Goal: Information Seeking & Learning: Learn about a topic

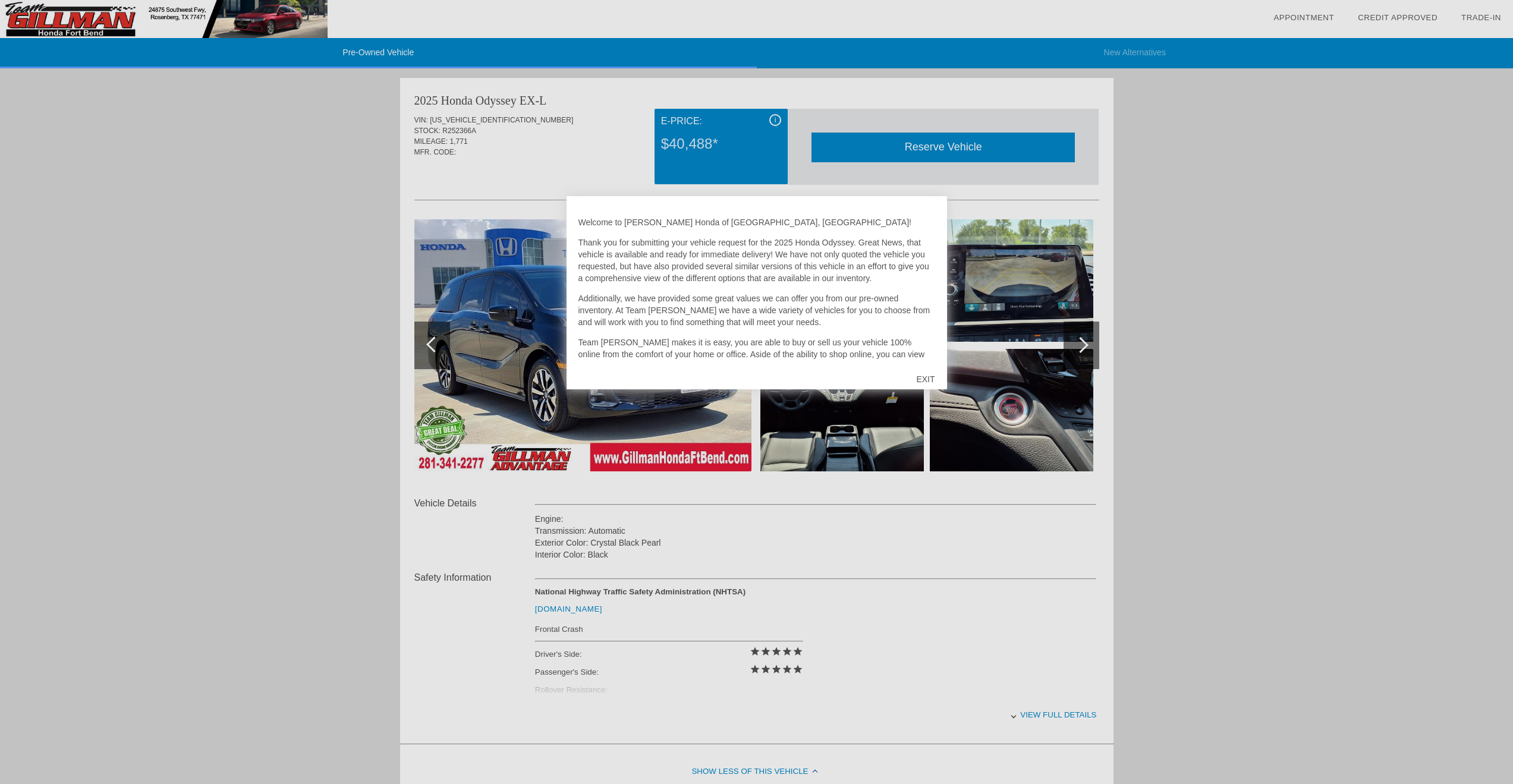
click at [924, 381] on div "EXIT" at bounding box center [925, 378] width 42 height 35
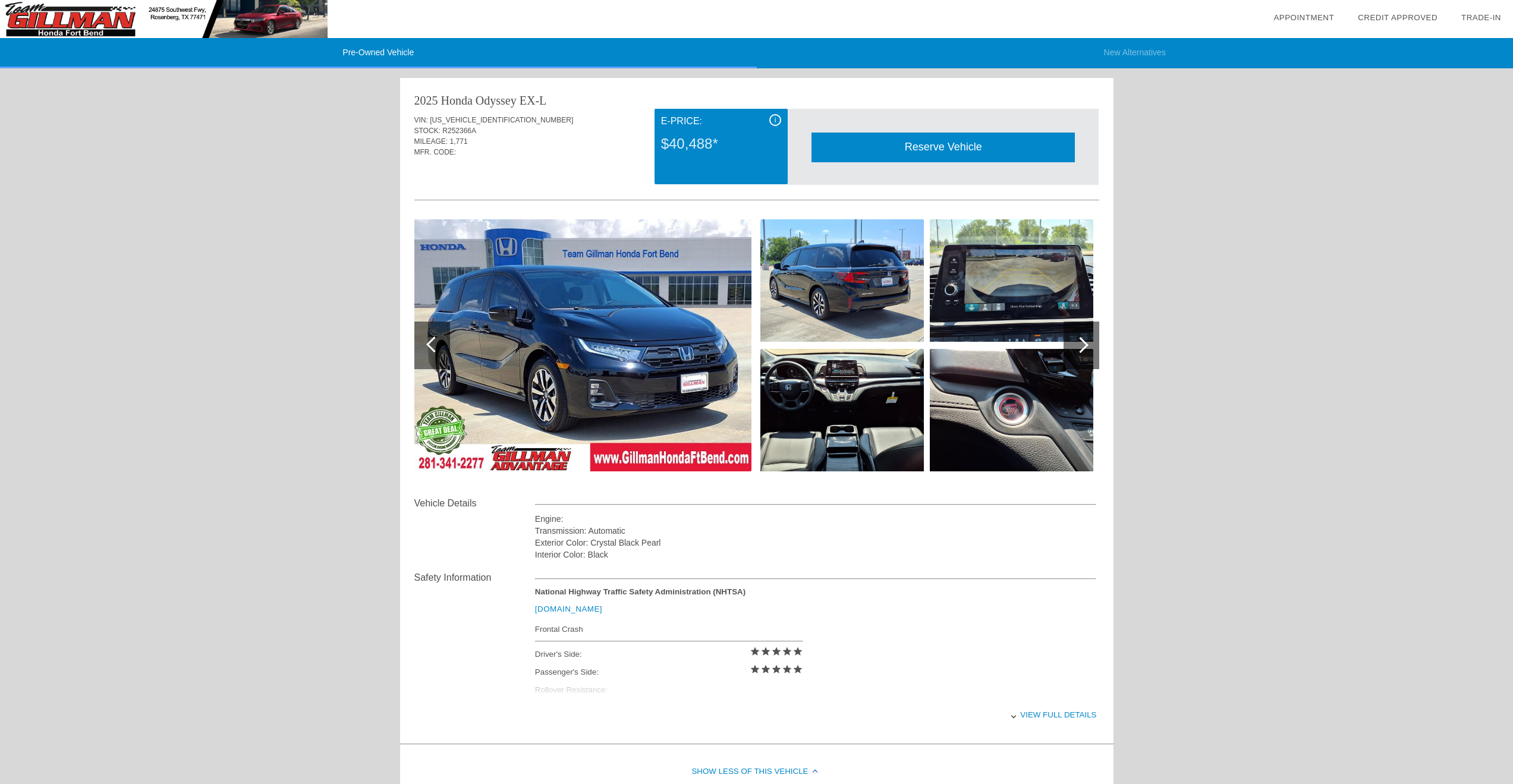
click at [675, 293] on img at bounding box center [583, 345] width 337 height 252
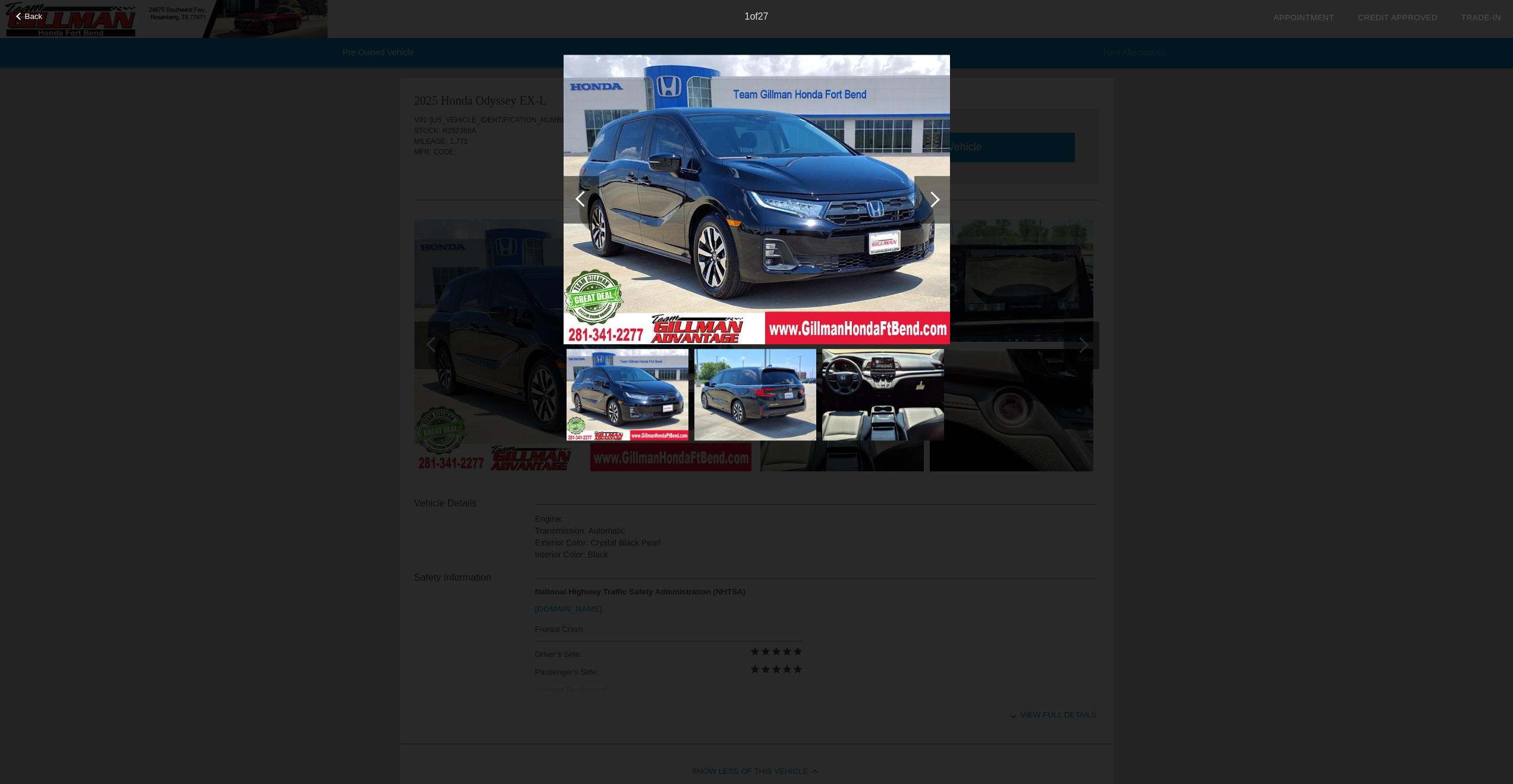
click at [785, 385] on img at bounding box center [755, 394] width 122 height 91
click at [27, 19] on span "Back" at bounding box center [34, 17] width 18 height 9
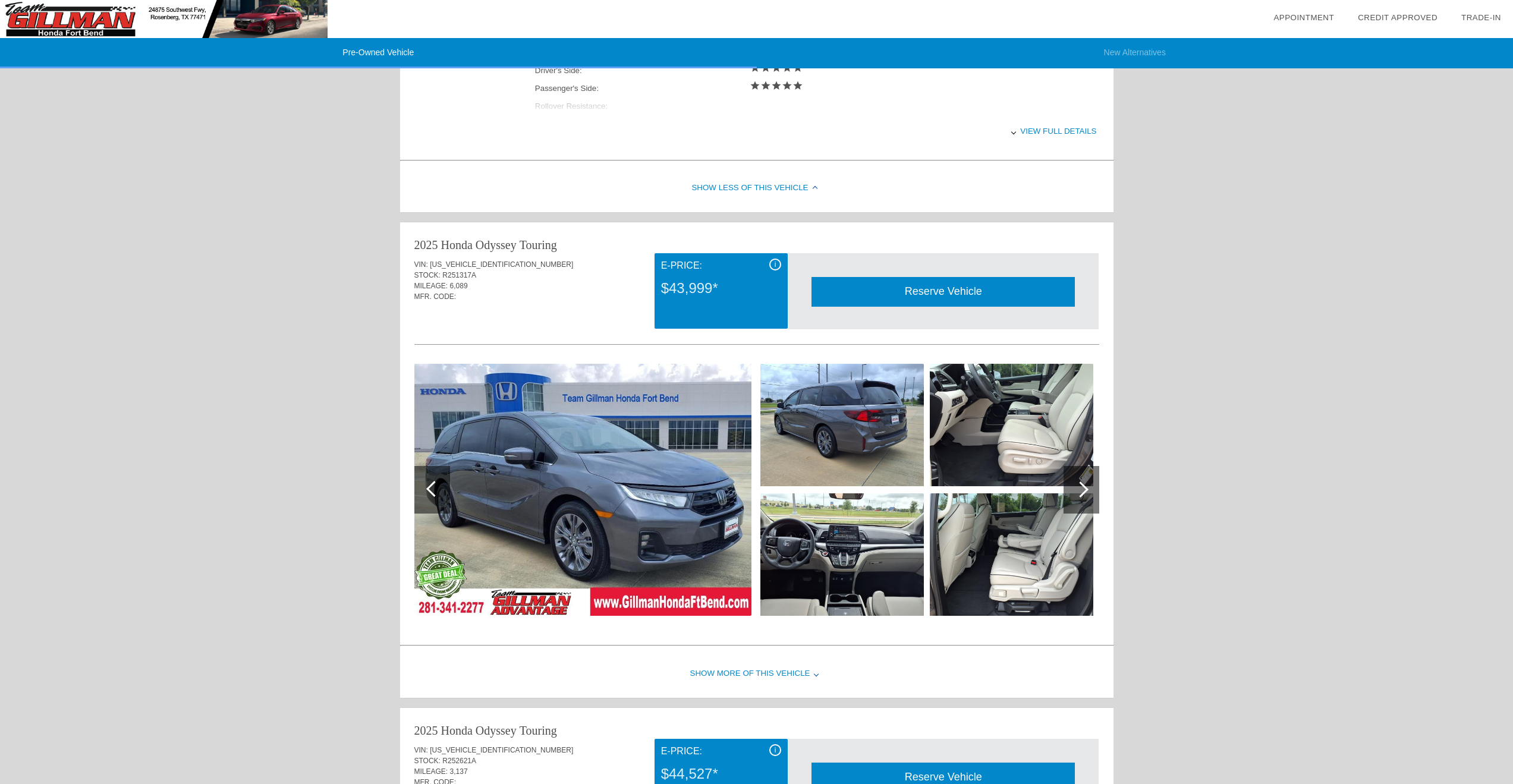
scroll to position [594, 0]
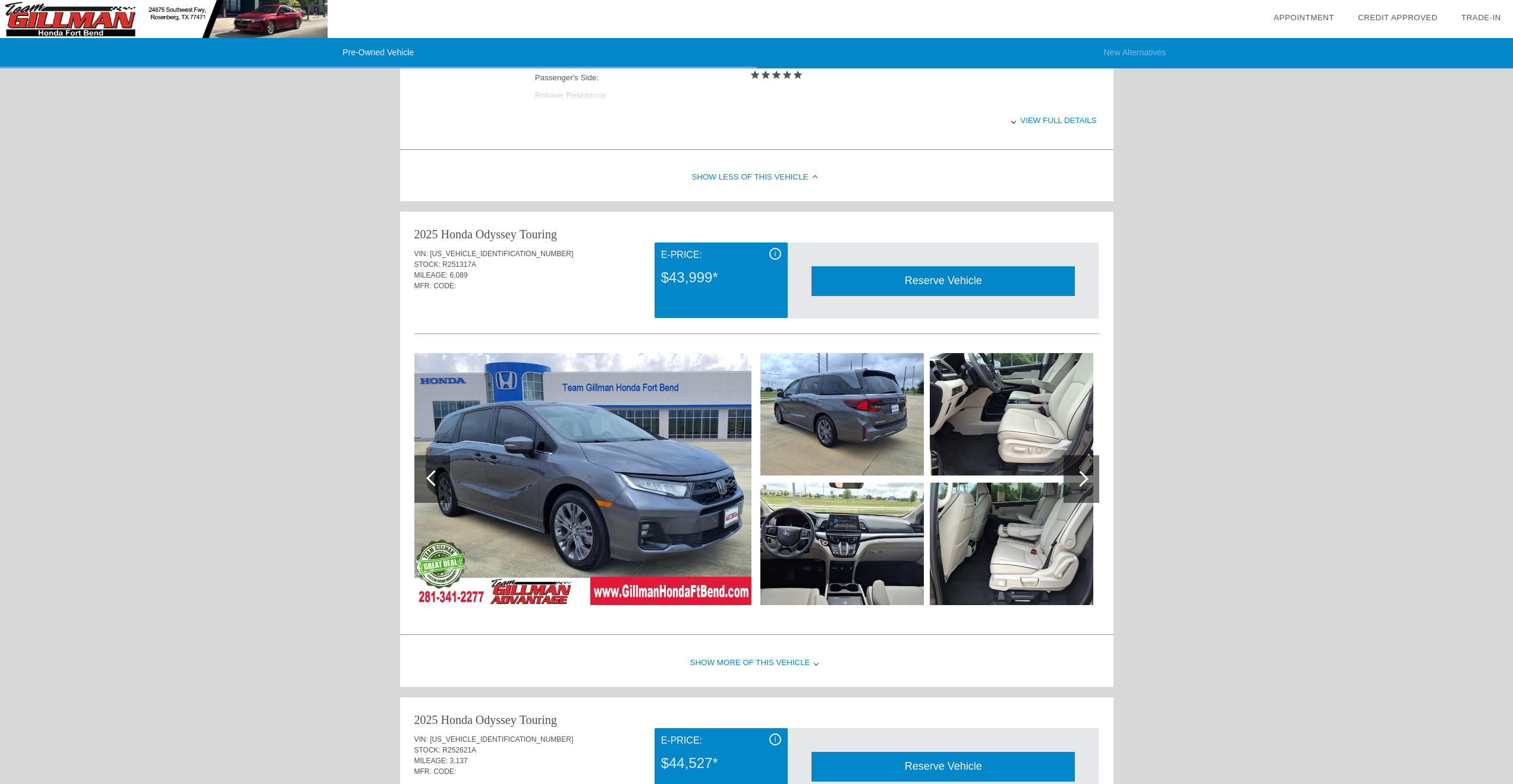
click at [777, 252] on div "i" at bounding box center [775, 254] width 12 height 12
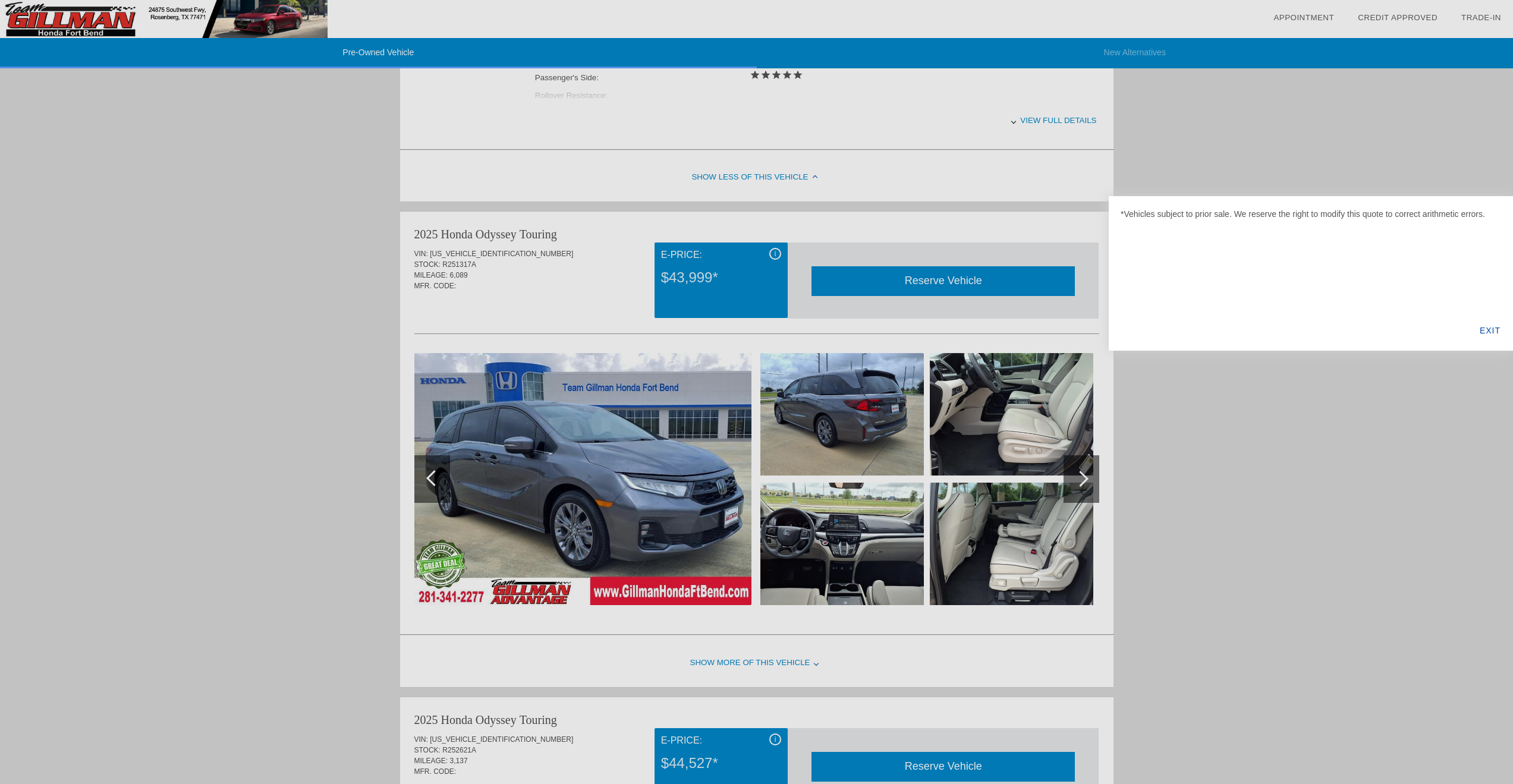
click at [1489, 333] on div "EXIT" at bounding box center [1490, 331] width 46 height 41
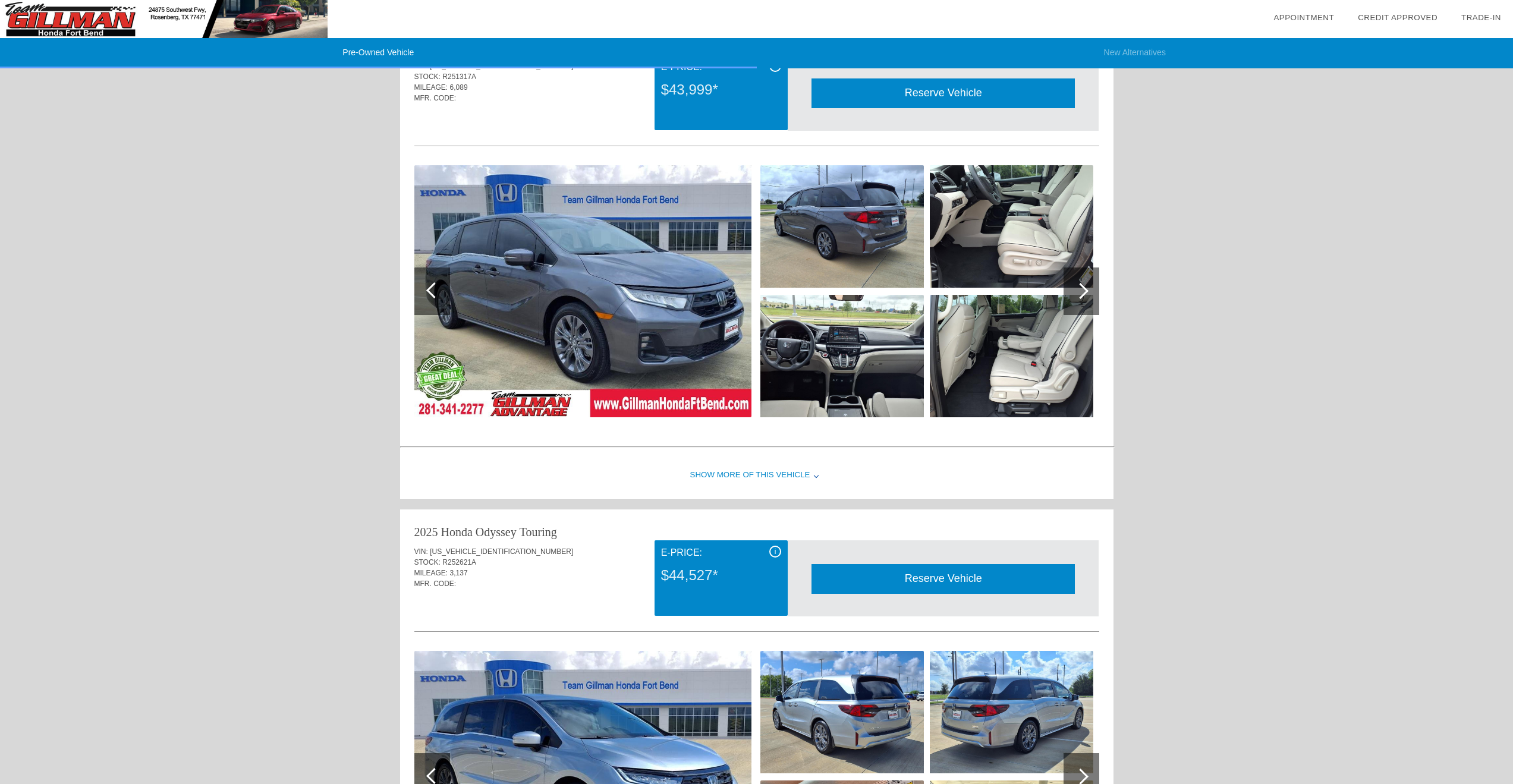
scroll to position [792, 0]
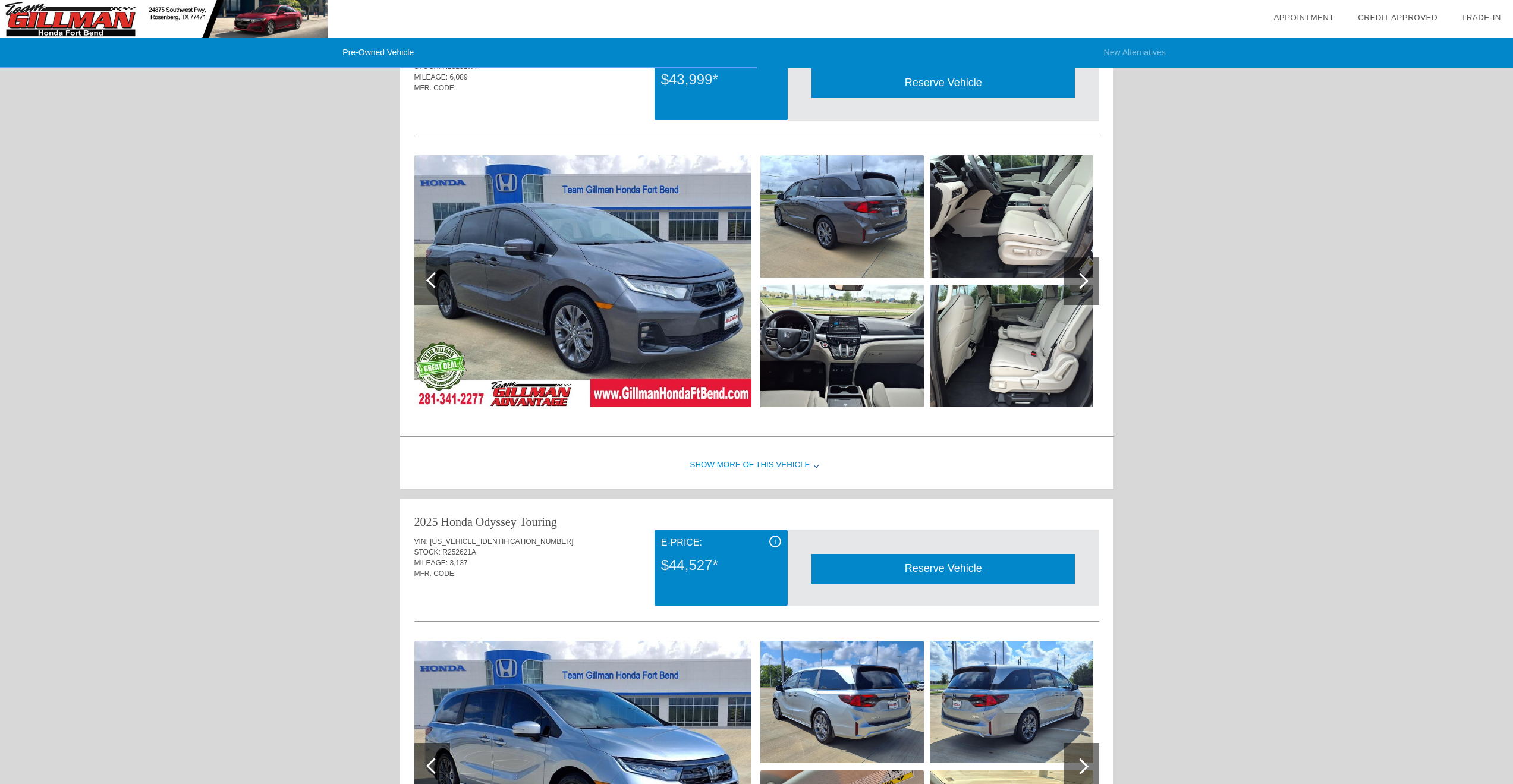
click at [748, 462] on div "Show More of this Vehicle" at bounding box center [757, 465] width 713 height 48
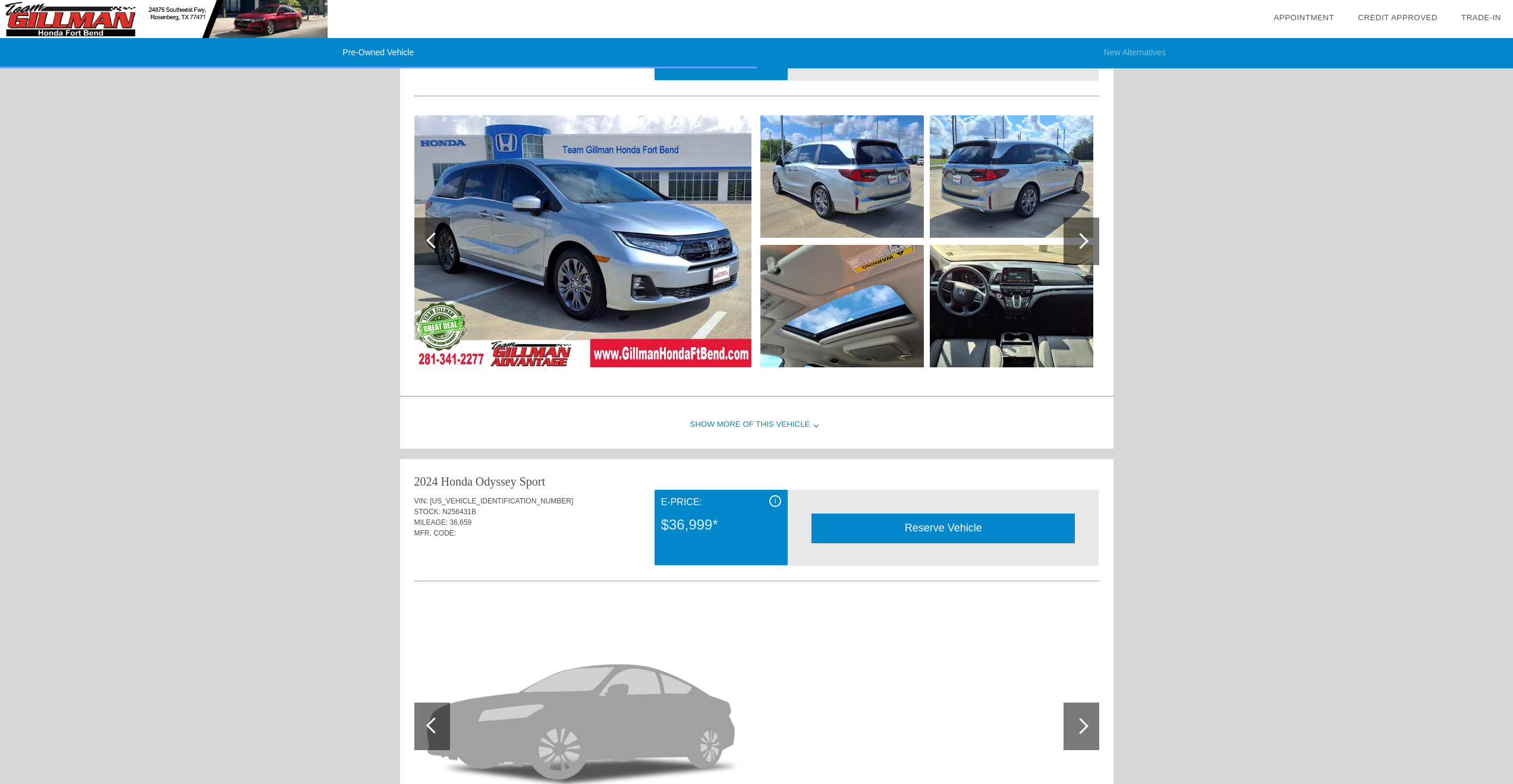
scroll to position [1585, 0]
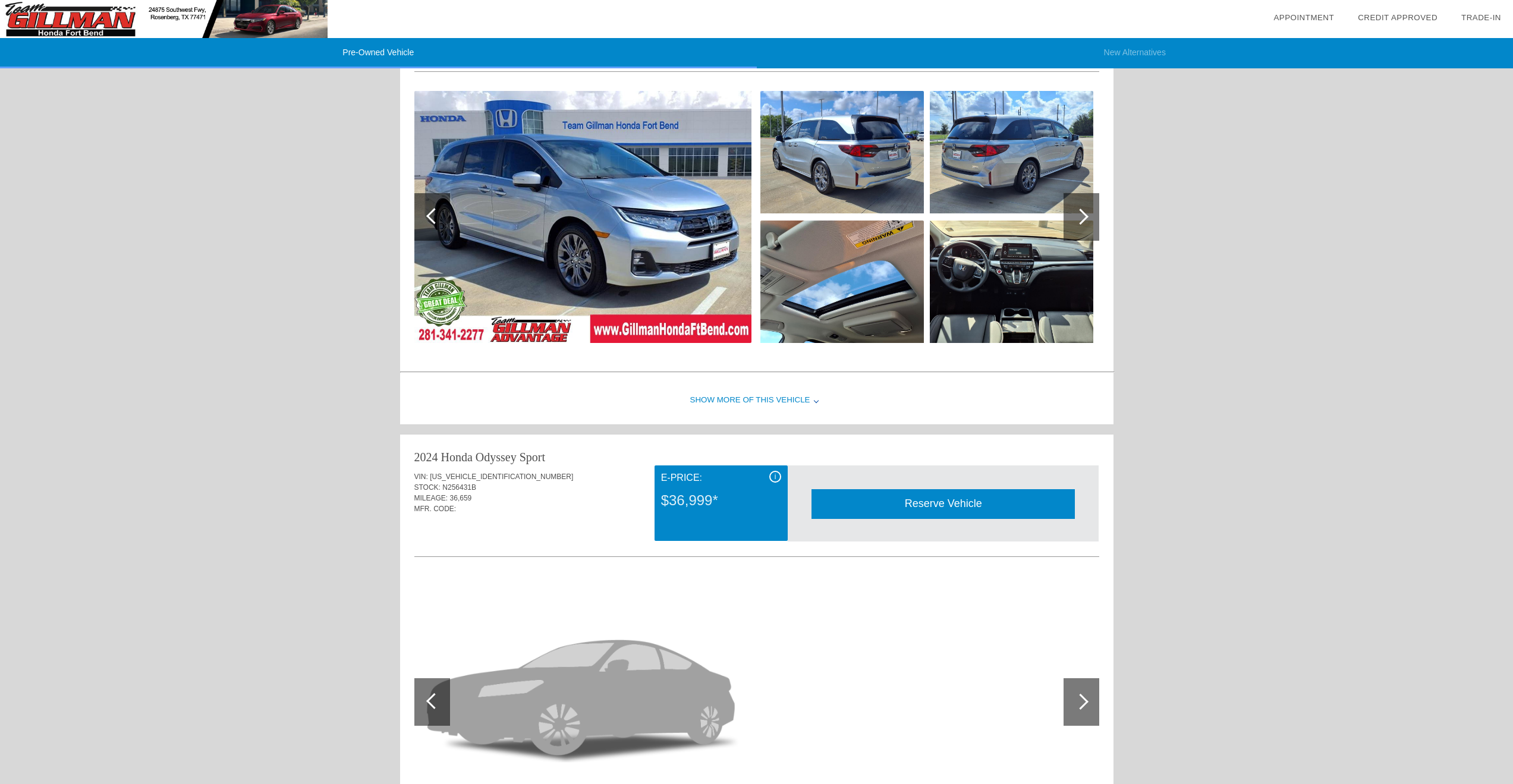
click at [894, 294] on img at bounding box center [842, 282] width 163 height 122
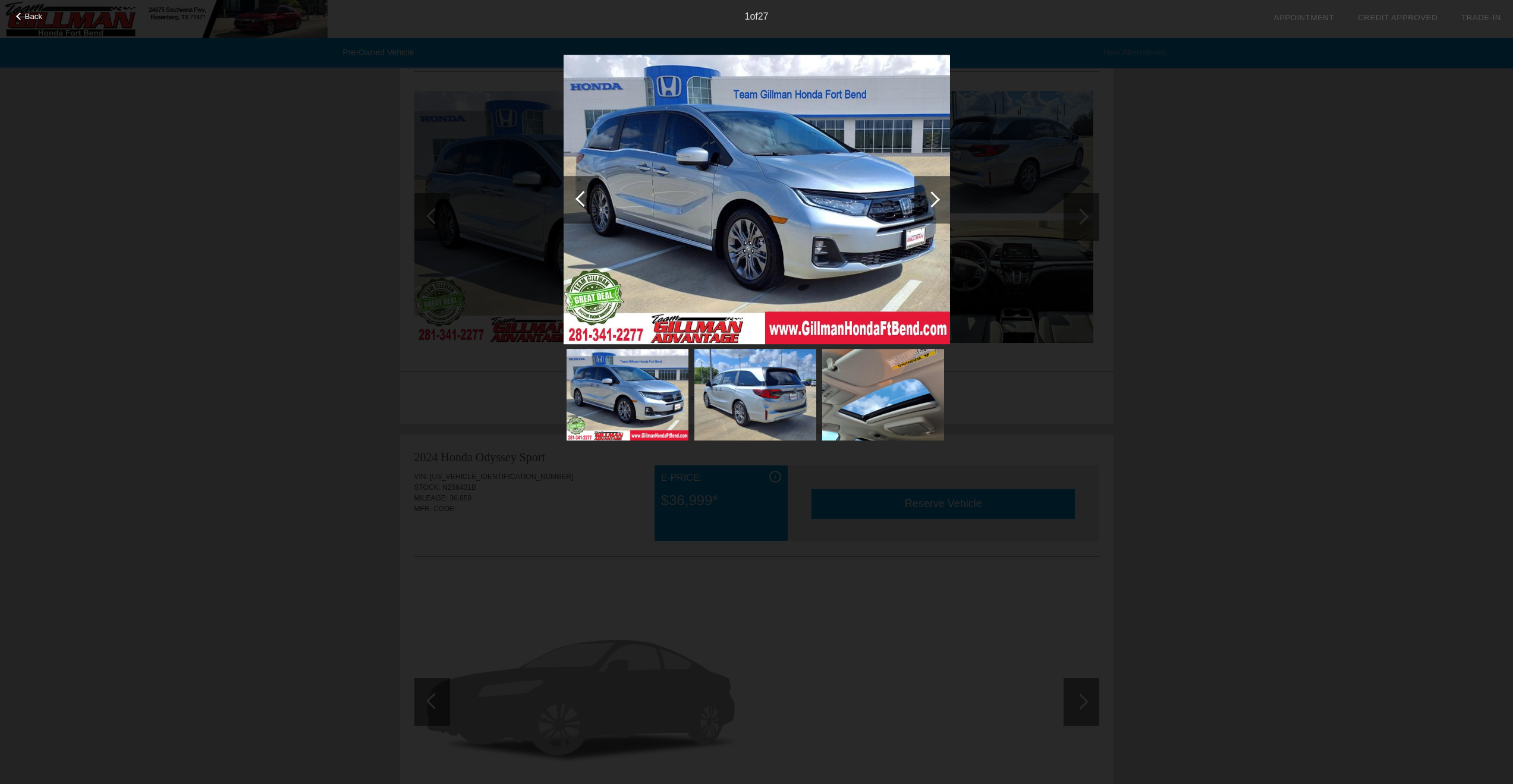
click at [29, 18] on span "Back" at bounding box center [34, 17] width 18 height 9
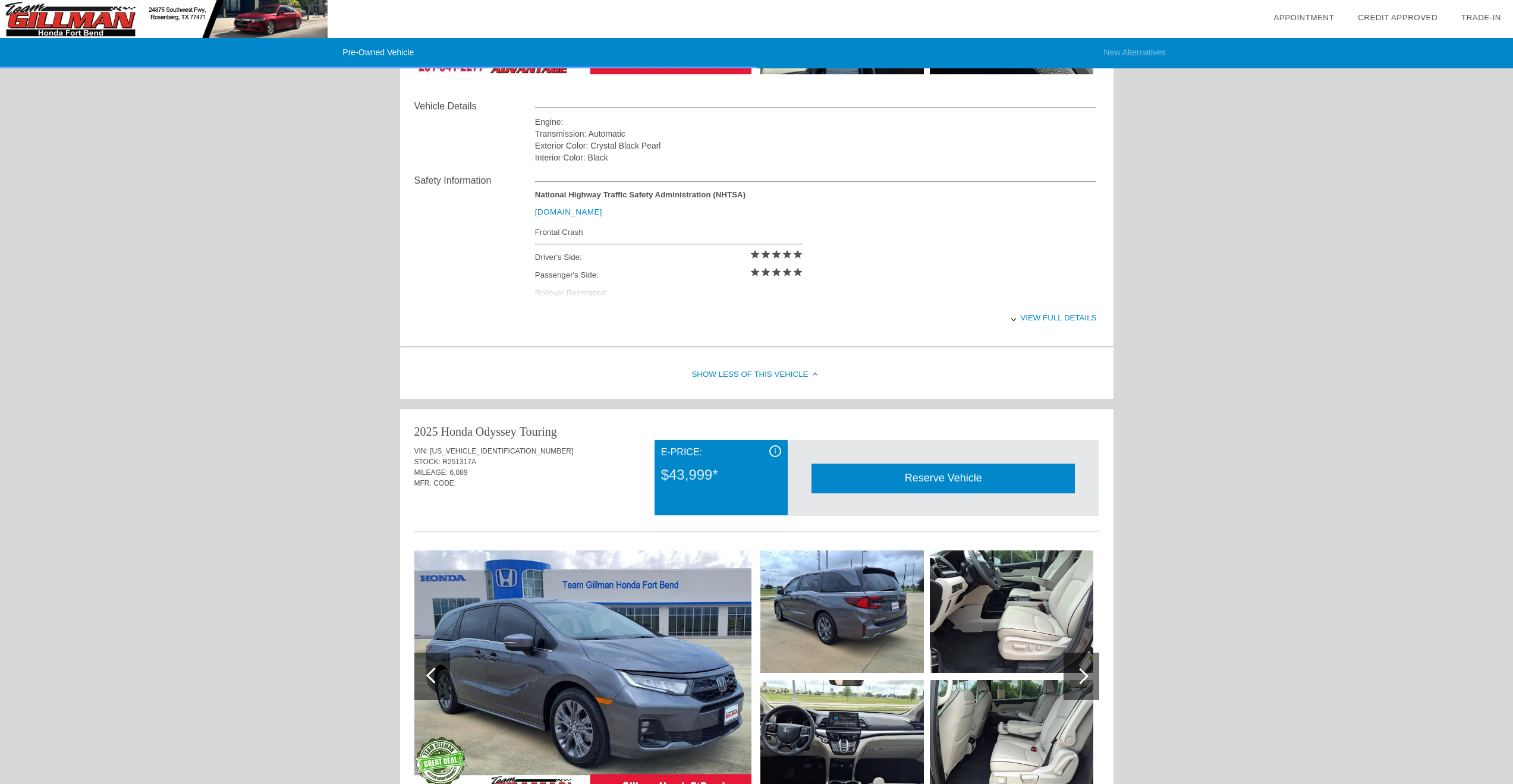
scroll to position [0, 0]
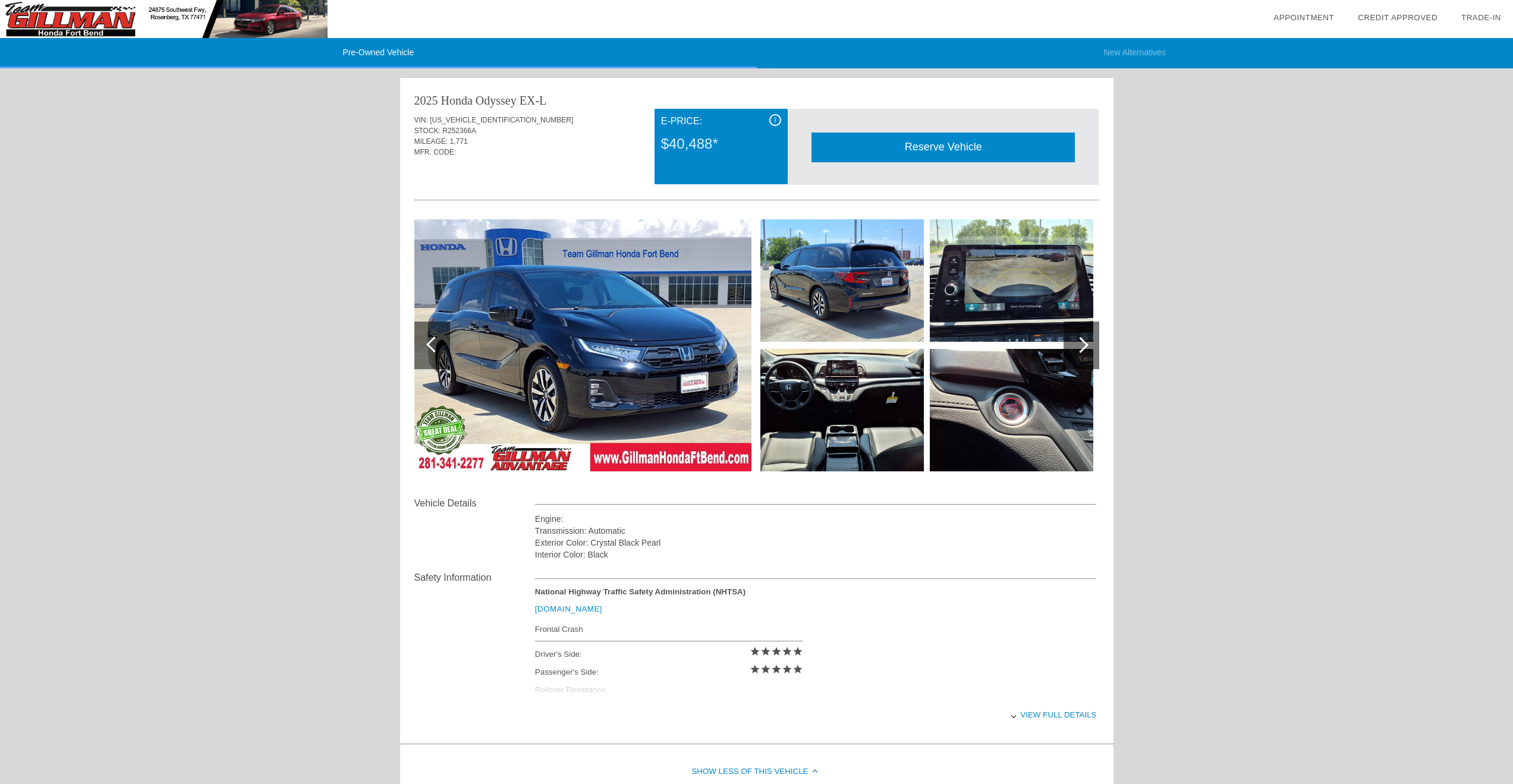
click at [118, 12] on img at bounding box center [164, 19] width 328 height 38
